Goal: Task Accomplishment & Management: Complete application form

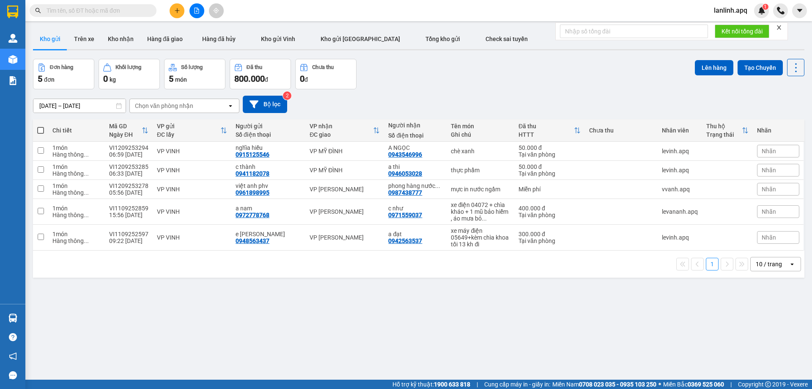
paste input "0384666080"
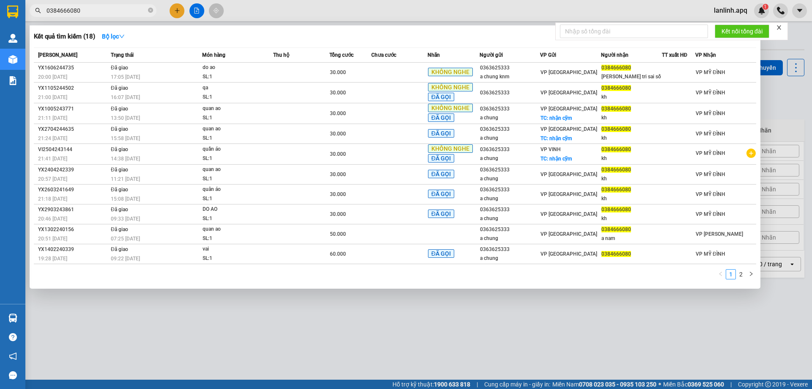
click at [93, 14] on input "0384666080" at bounding box center [97, 10] width 100 height 9
paste input "971579394"
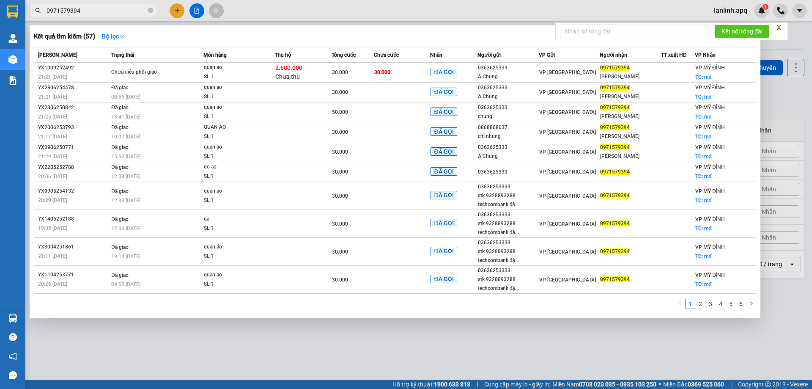
type input "0971579394"
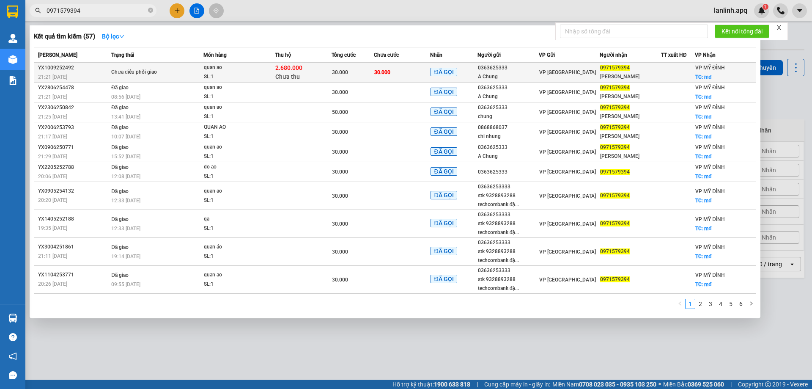
click at [132, 74] on div "Chưa điều phối giao" at bounding box center [142, 72] width 63 height 9
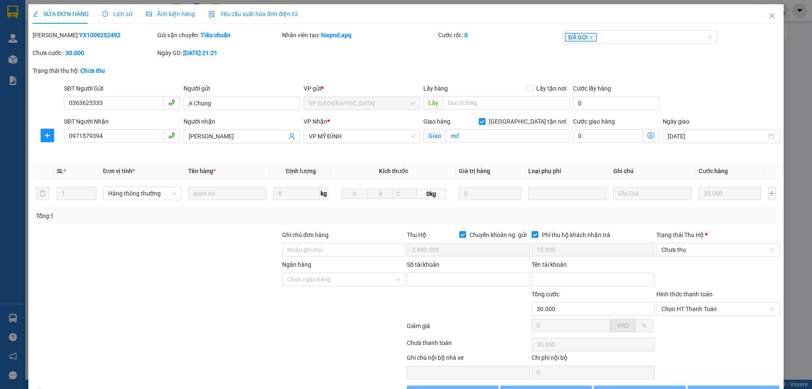
click at [116, 19] on div "Lịch sử" at bounding box center [117, 13] width 30 height 19
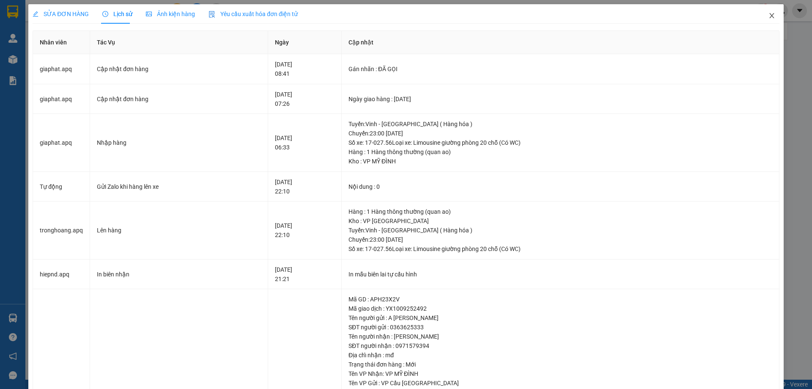
click at [760, 17] on span "Close" at bounding box center [772, 16] width 24 height 24
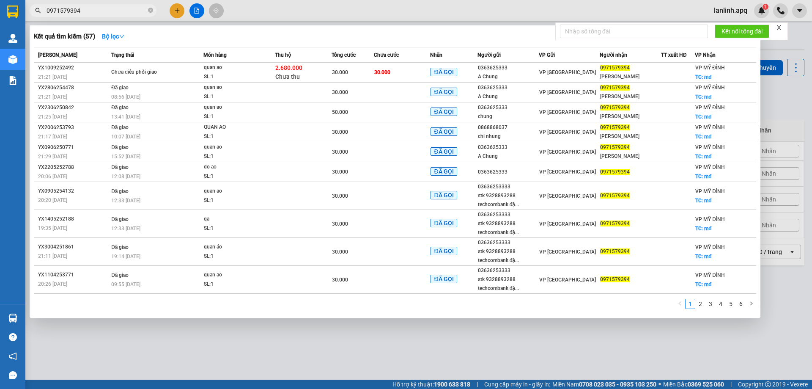
click at [87, 14] on input "0971579394" at bounding box center [97, 10] width 100 height 9
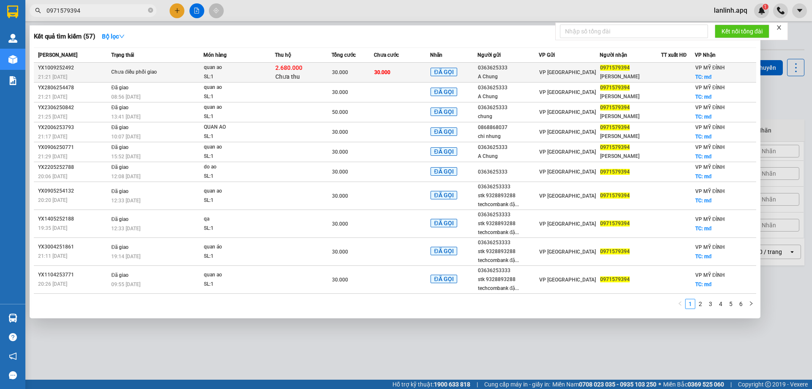
click at [151, 72] on div "Chưa điều phối giao" at bounding box center [142, 72] width 63 height 9
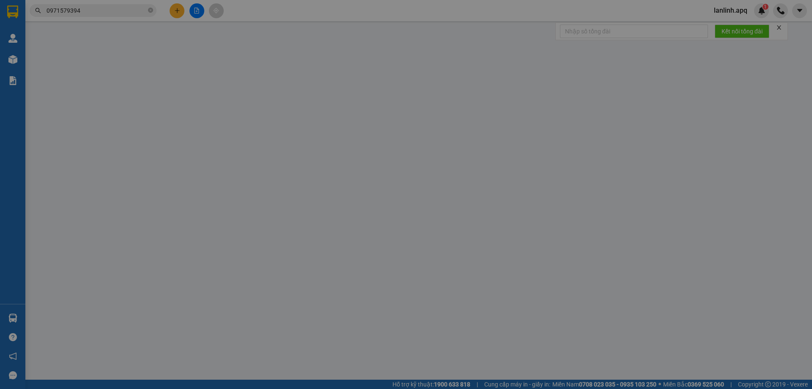
type input "0363625333"
type input "A Chung"
type input "0971579394"
type input "[PERSON_NAME]"
checkbox input "true"
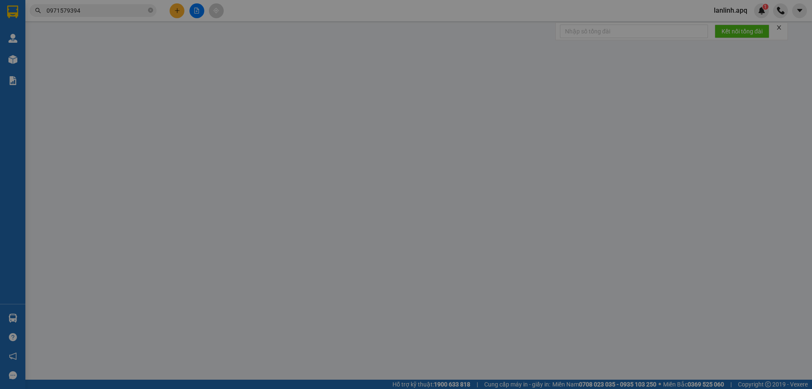
type input "mđ"
checkbox input "true"
type input "2.680.000"
type input "15.000"
type input "30.000"
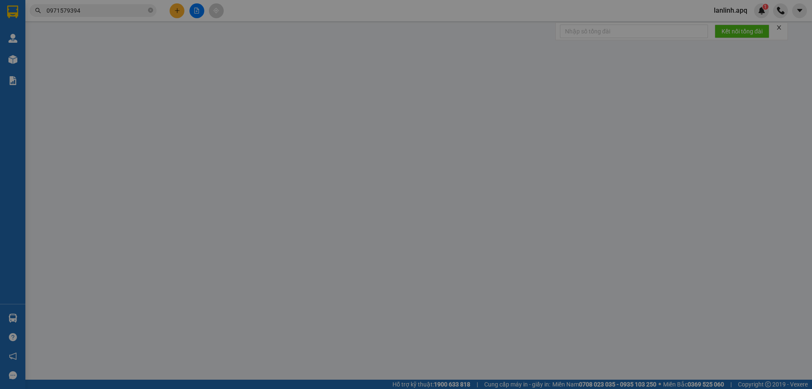
type input "30.000"
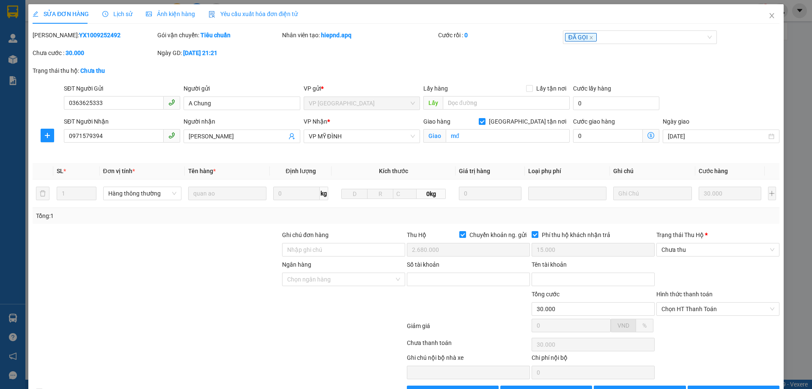
click at [109, 15] on span "Lịch sử" at bounding box center [117, 14] width 30 height 7
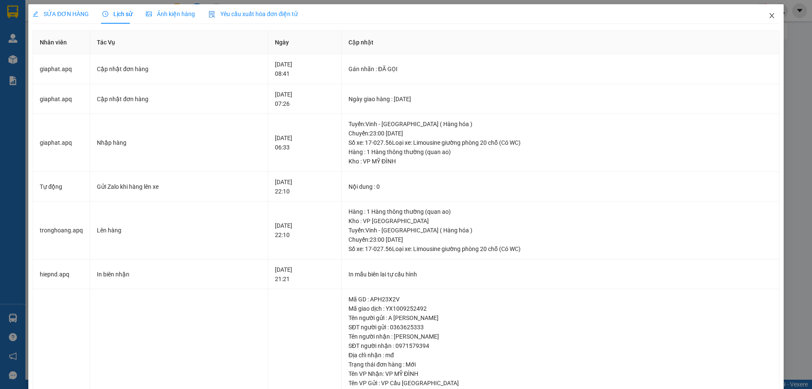
click at [769, 17] on icon "close" at bounding box center [772, 15] width 7 height 7
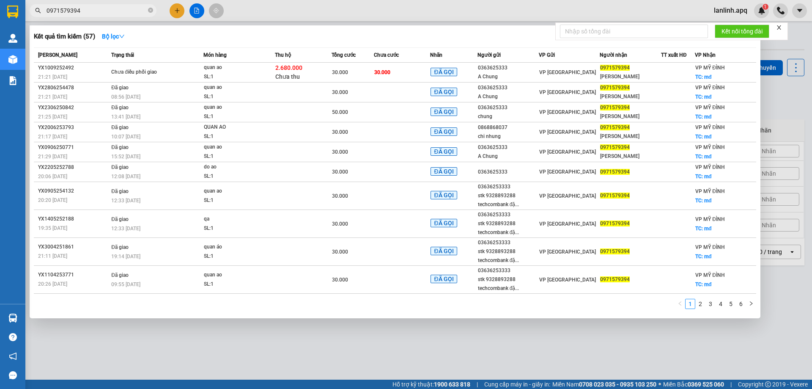
click at [93, 10] on input "0971579394" at bounding box center [97, 10] width 100 height 9
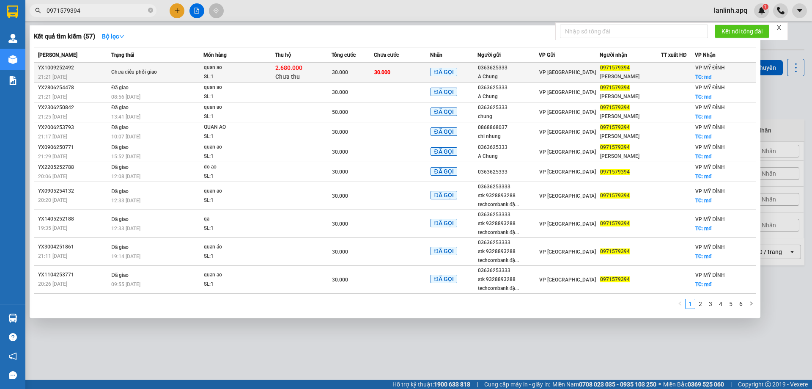
click at [486, 74] on div "A Chung" at bounding box center [508, 76] width 61 height 9
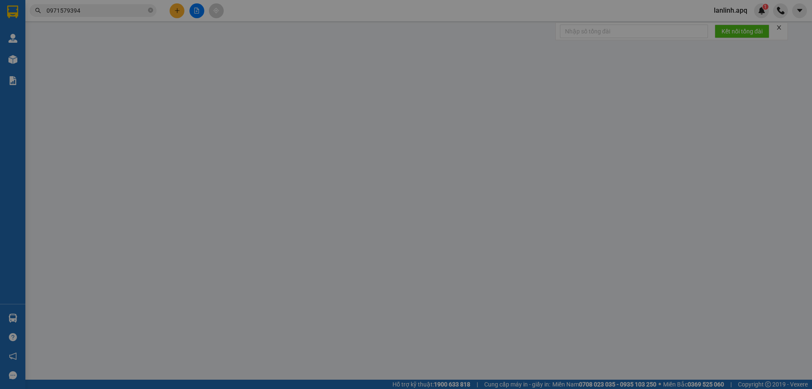
type input "0363625333"
type input "A Chung"
type input "0971579394"
type input "[PERSON_NAME]"
checkbox input "true"
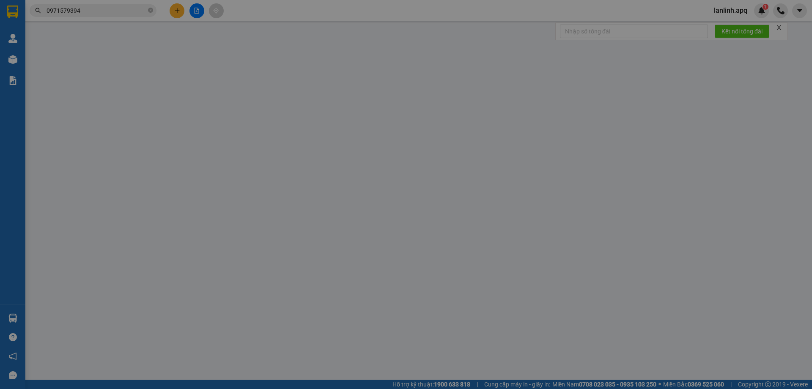
type input "mđ"
checkbox input "true"
type input "2.680.000"
type input "15.000"
type input "30.000"
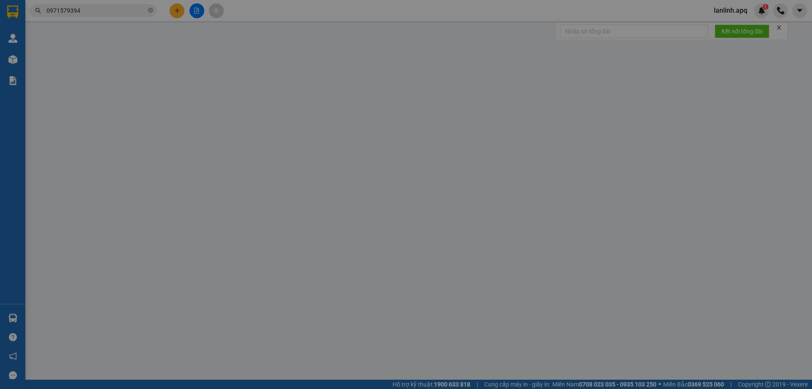
type input "30.000"
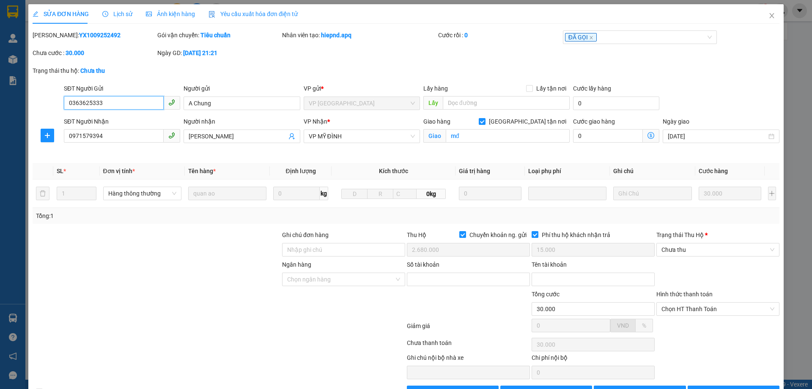
click at [106, 97] on input "0363625333" at bounding box center [114, 103] width 100 height 14
click at [107, 105] on input "0363625333" at bounding box center [114, 103] width 100 height 14
drag, startPoint x: 763, startPoint y: 15, endPoint x: 117, endPoint y: 20, distance: 645.8
click at [769, 15] on icon "close" at bounding box center [772, 15] width 7 height 7
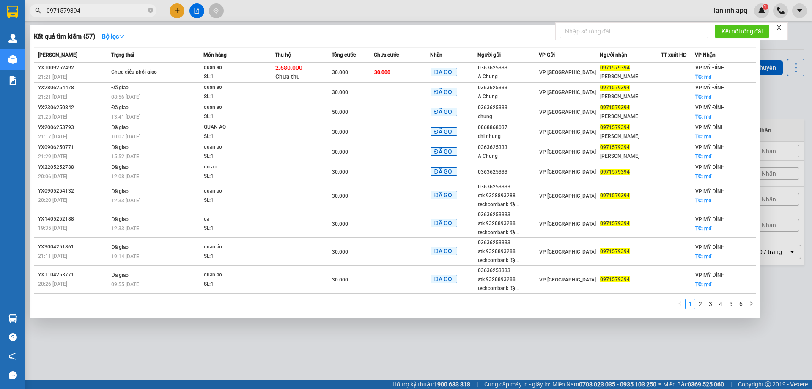
click at [58, 11] on input "0971579394" at bounding box center [97, 10] width 100 height 9
paste input "363625333"
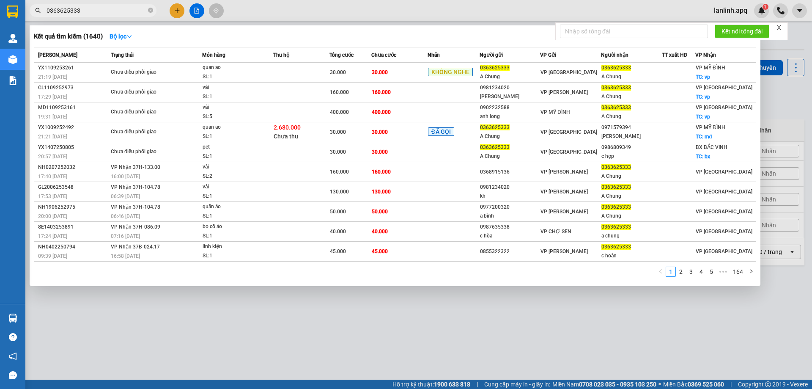
type input "0363625333"
click at [339, 74] on span "30.000" at bounding box center [338, 72] width 16 height 6
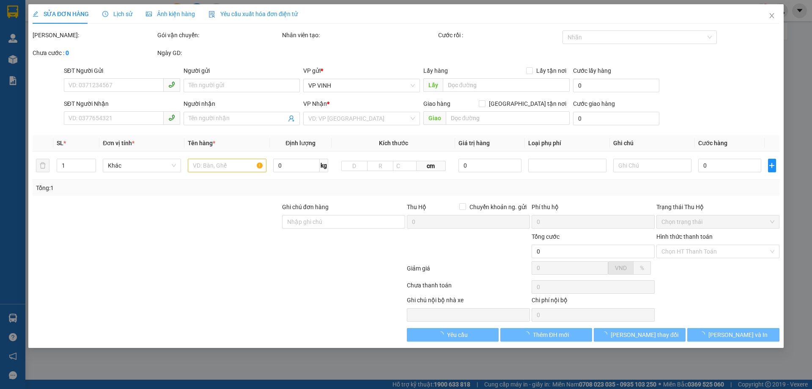
type input "0363625333"
type input "A Chung"
type input "0363625333"
type input "A Chung"
checkbox input "true"
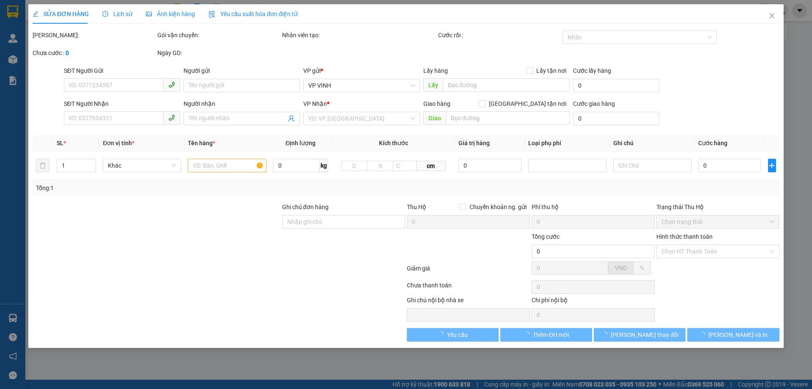
type input "vp"
type input "30.000"
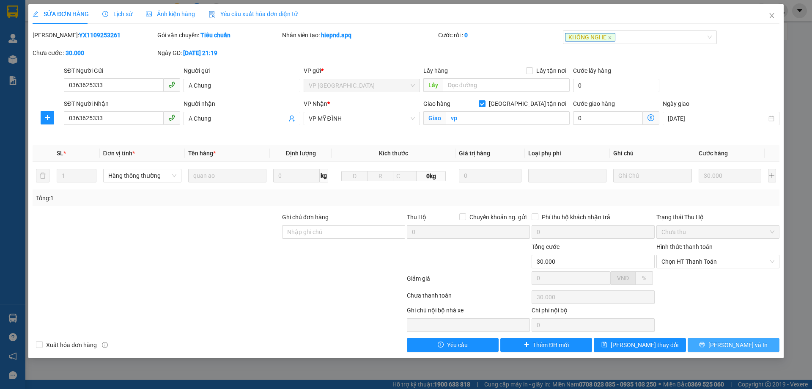
click at [714, 344] on button "[PERSON_NAME] và In" at bounding box center [734, 345] width 92 height 14
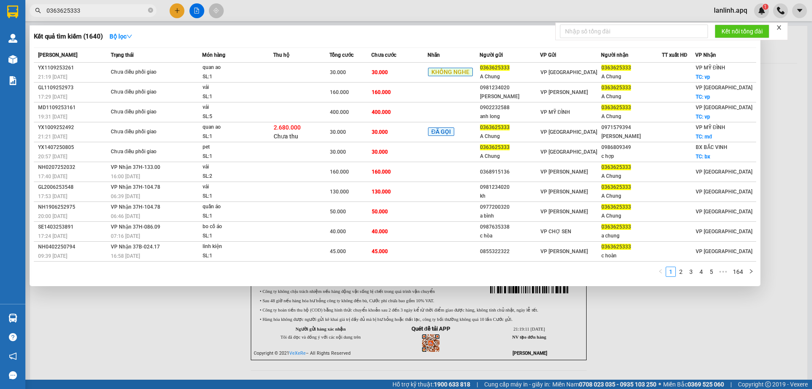
drag, startPoint x: 99, startPoint y: 10, endPoint x: 67, endPoint y: 9, distance: 31.7
click at [67, 9] on input "0363625333" at bounding box center [97, 10] width 100 height 9
paste input "972404910"
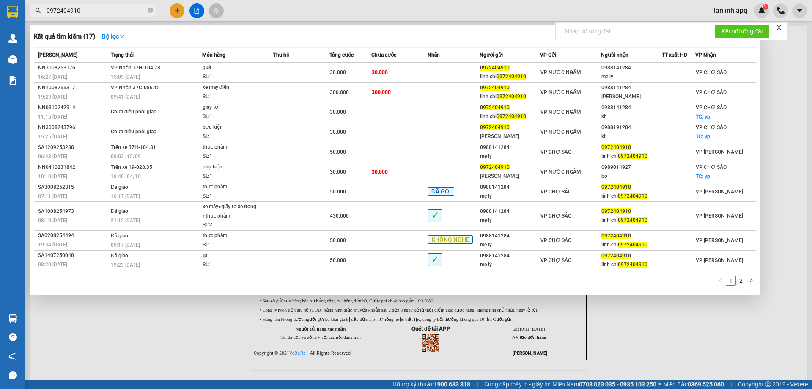
type input "0972404910"
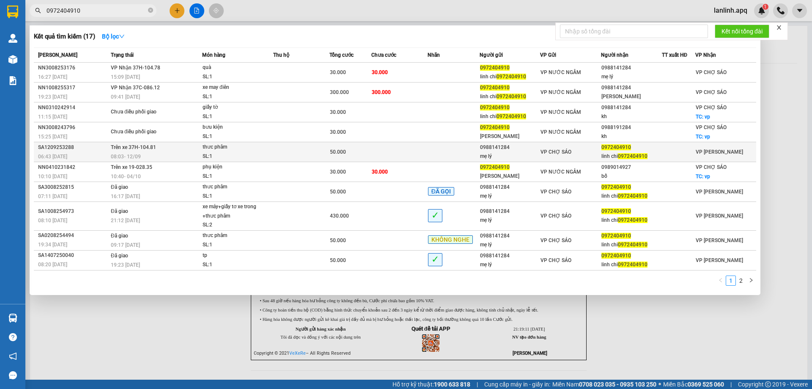
click at [152, 153] on div "08:03 [DATE]" at bounding box center [156, 156] width 91 height 9
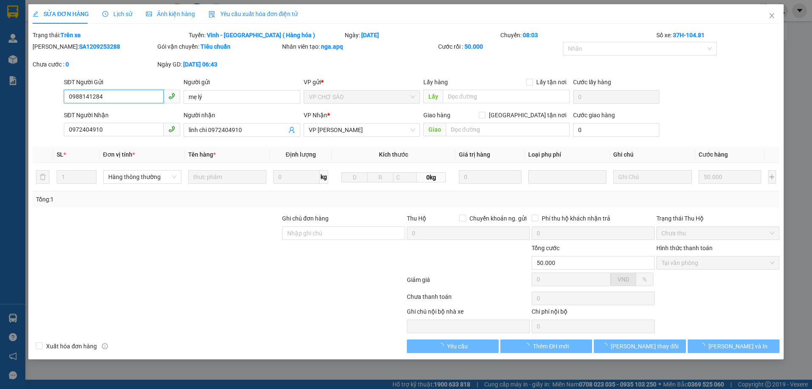
click at [172, 17] on span "Ảnh kiện hàng" at bounding box center [170, 14] width 49 height 7
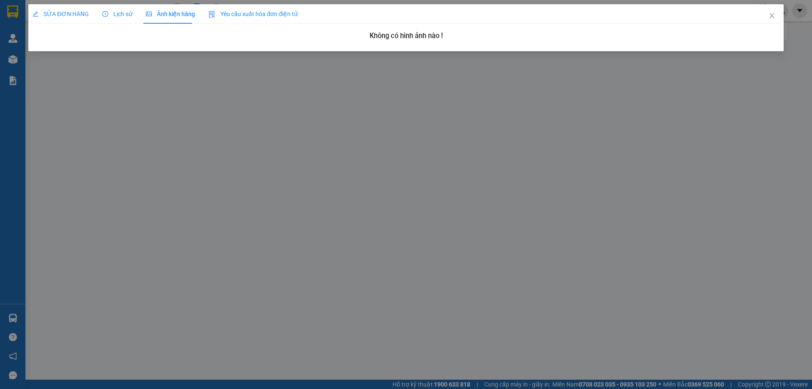
click at [113, 14] on span "Lịch sử" at bounding box center [117, 14] width 30 height 7
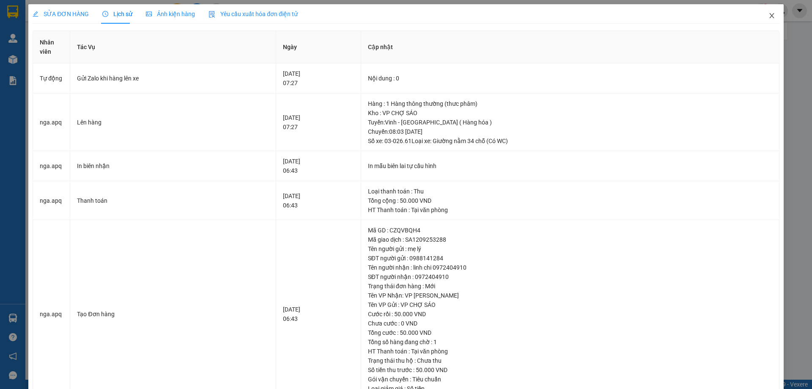
click at [770, 13] on span "Close" at bounding box center [772, 16] width 24 height 24
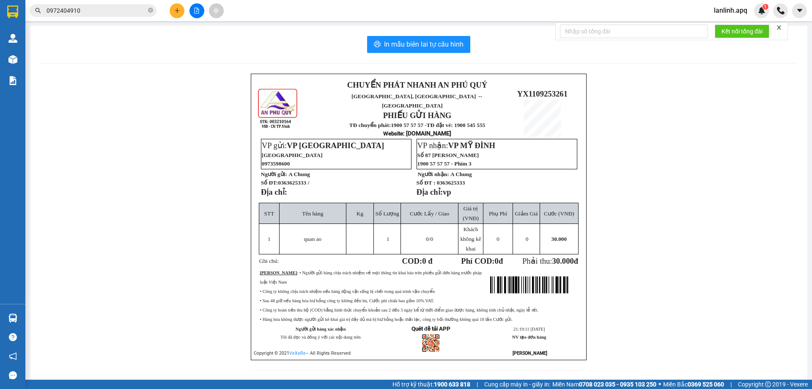
click at [107, 2] on div "Kết quả tìm kiếm ( 17 ) Bộ lọc Mã ĐH Trạng thái Món hàng Thu hộ Tổng cước Chưa …" at bounding box center [406, 10] width 812 height 21
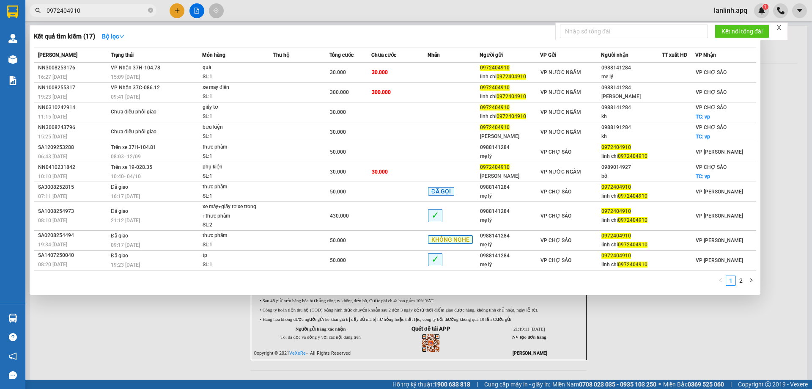
click at [107, 11] on input "0972404910" at bounding box center [97, 10] width 100 height 9
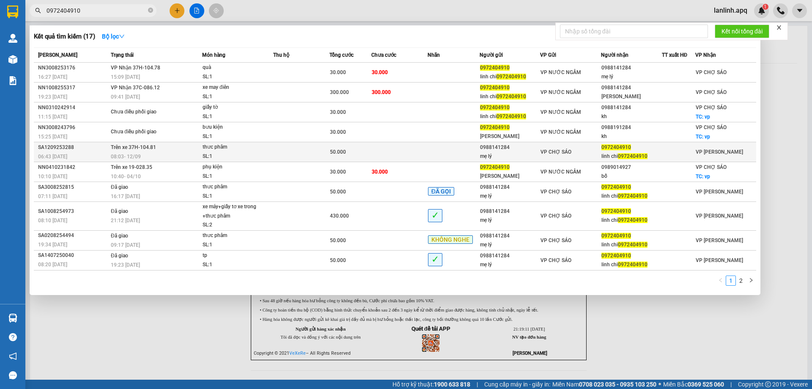
click at [210, 143] on div "thưc phâm" at bounding box center [234, 147] width 63 height 9
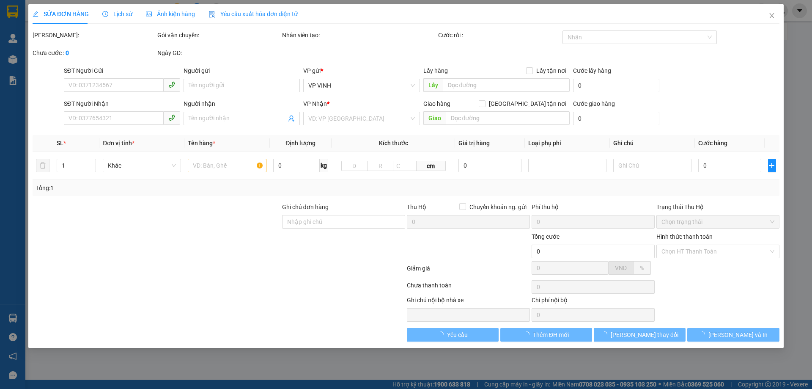
type input "0988141284"
type input "mẹ lý"
type input "0972404910"
type input "linh chi 0972404910"
type input "50.000"
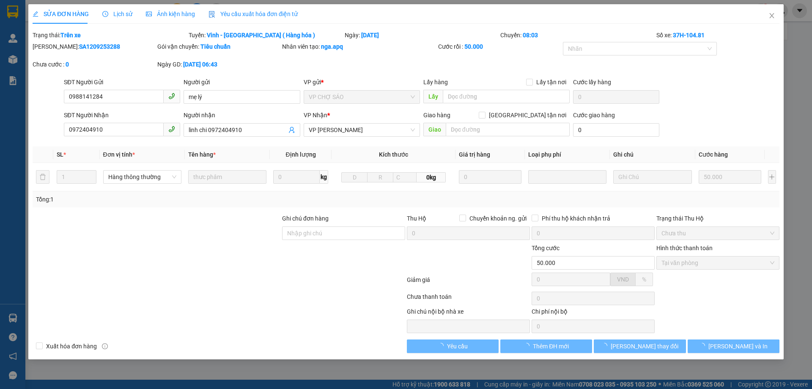
click at [98, 16] on div "SỬA ĐƠN HÀNG Lịch sử Ảnh kiện hàng Yêu cầu xuất hóa đơn điện tử" at bounding box center [165, 13] width 265 height 19
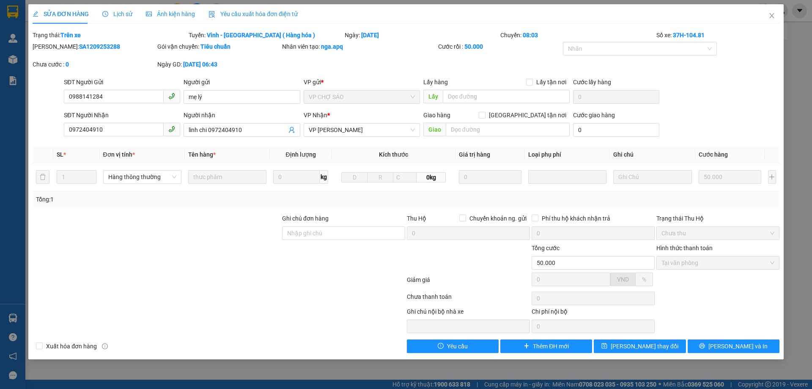
click at [104, 16] on icon "clock-circle" at bounding box center [105, 14] width 6 height 6
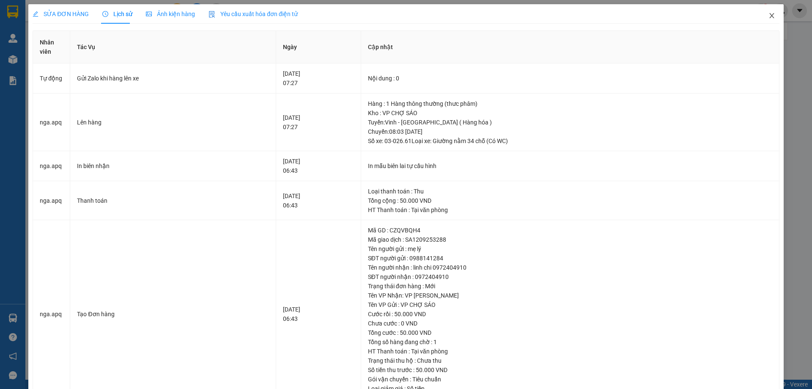
click at [763, 13] on span "Close" at bounding box center [772, 16] width 24 height 24
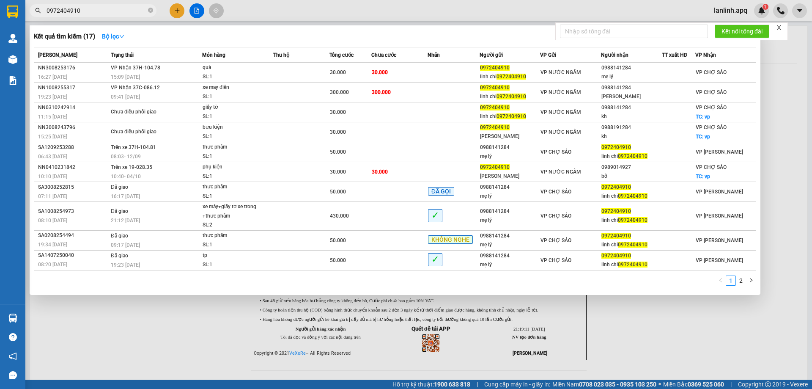
click at [83, 10] on input "0972404910" at bounding box center [97, 10] width 100 height 9
